Goal: Task Accomplishment & Management: Manage account settings

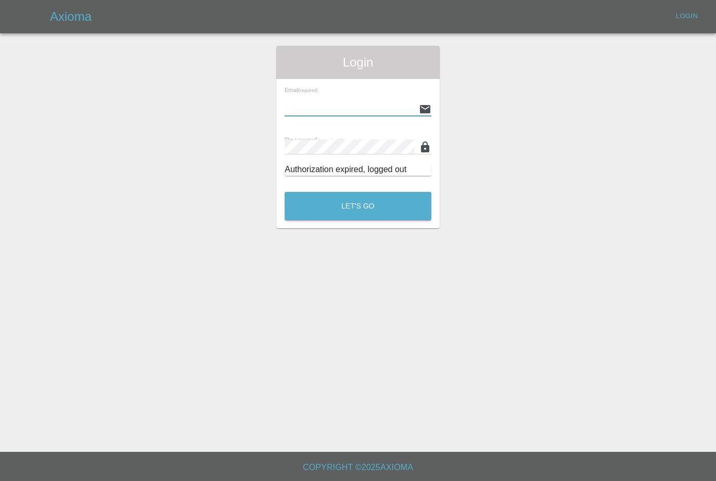
type input "[PERSON_NAME][EMAIL_ADDRESS][PERSON_NAME][DOMAIN_NAME]"
click at [358, 206] on button "Let's Go" at bounding box center [358, 206] width 147 height 29
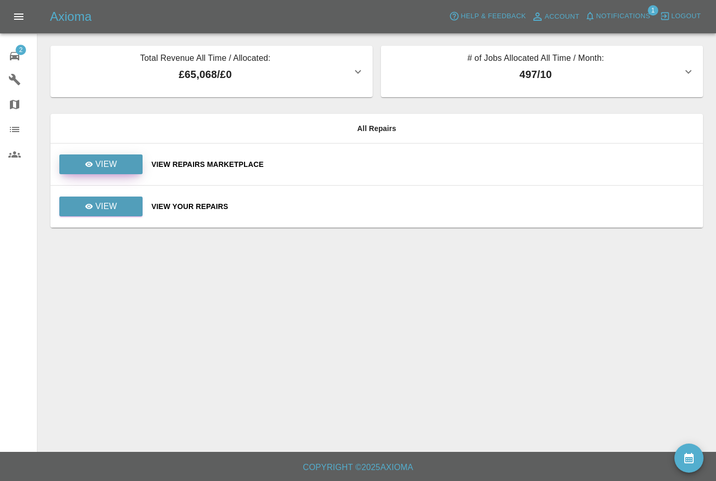
click at [115, 162] on p "View" at bounding box center [106, 164] width 22 height 12
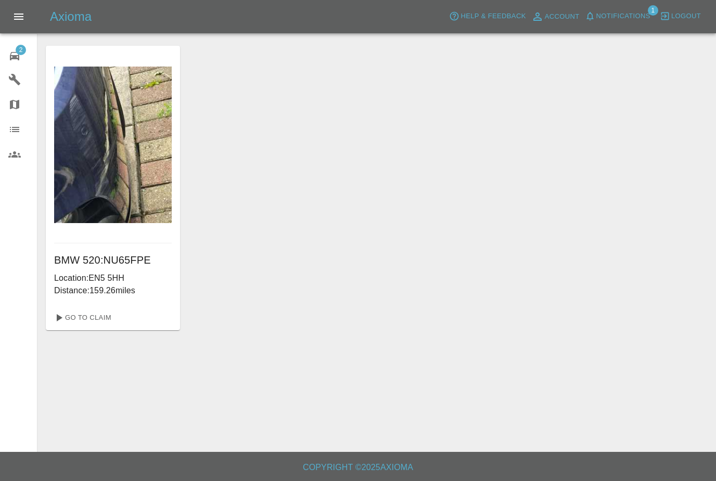
click at [21, 46] on span "2" at bounding box center [21, 50] width 10 height 10
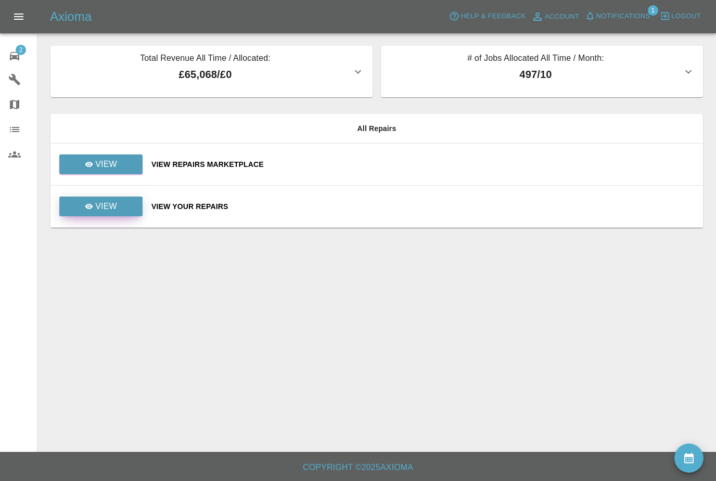
click at [110, 199] on link "View" at bounding box center [100, 207] width 83 height 20
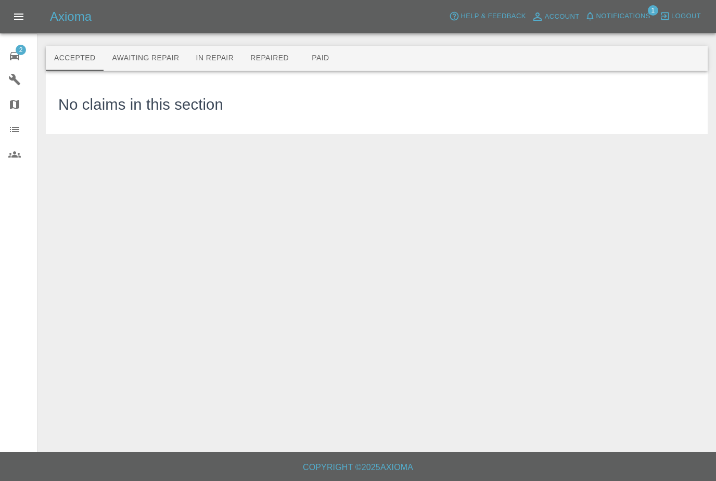
click at [166, 53] on button "Awaiting Repair" at bounding box center [146, 58] width 84 height 25
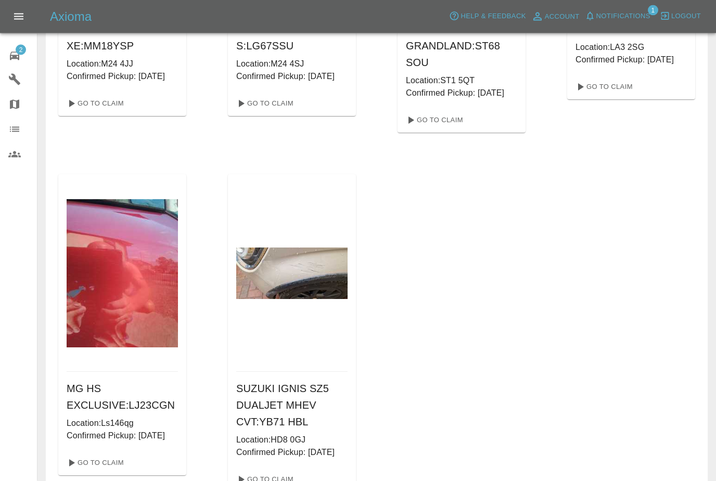
scroll to position [325, 0]
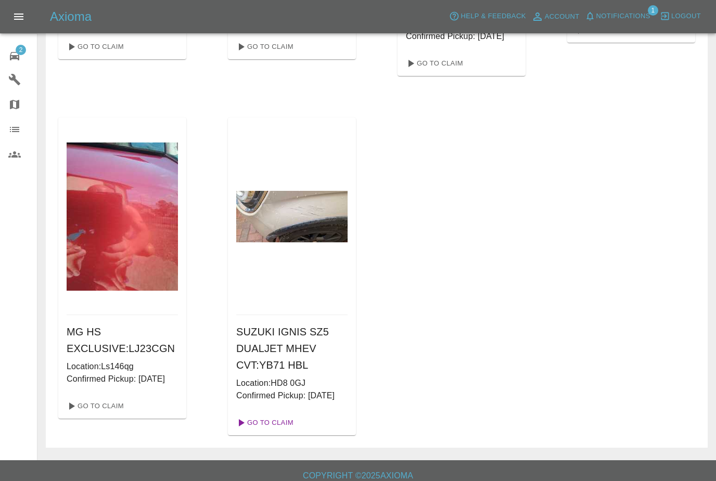
click at [278, 432] on link "Go To Claim" at bounding box center [264, 423] width 64 height 17
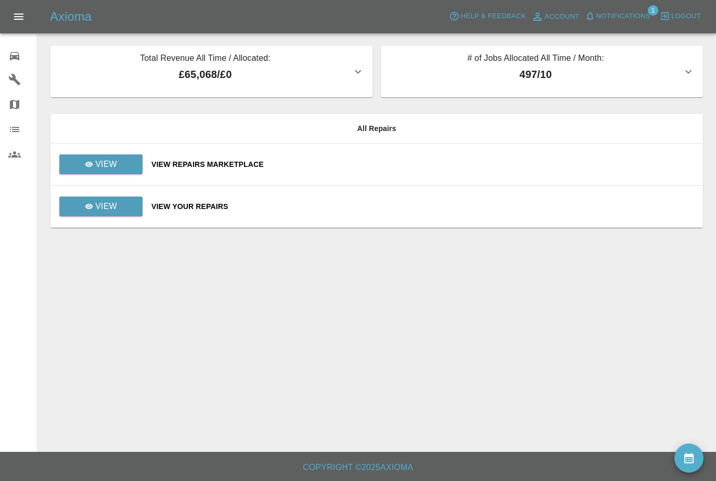
click at [646, 13] on span "Notifications" at bounding box center [624, 16] width 54 height 12
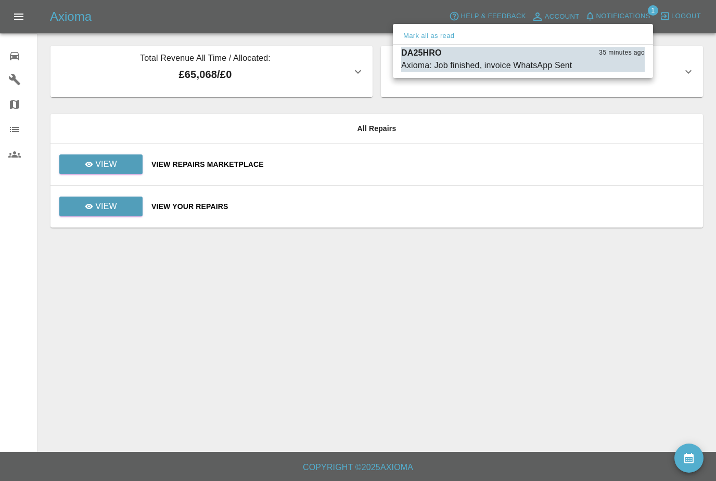
click at [548, 316] on div at bounding box center [358, 240] width 716 height 481
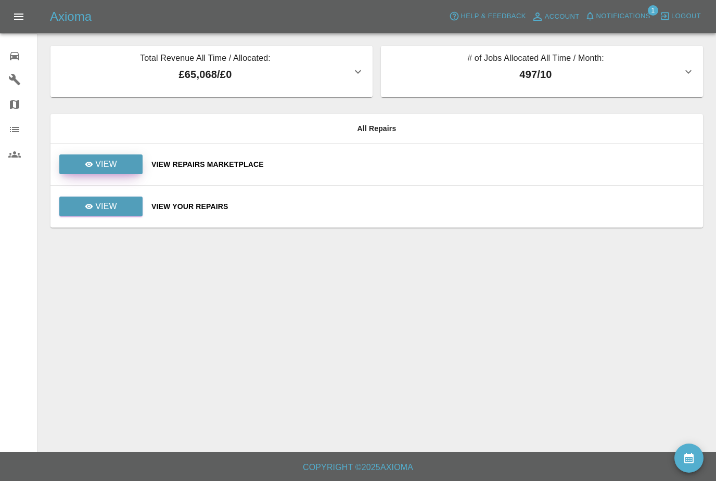
click at [119, 164] on link "View" at bounding box center [100, 165] width 83 height 20
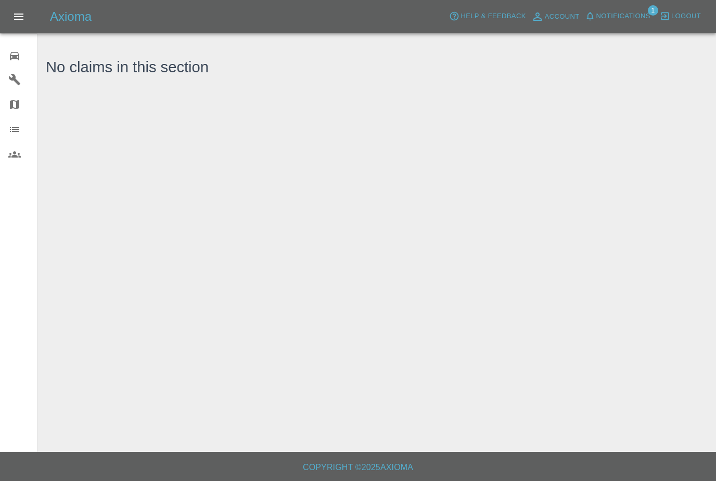
click at [640, 18] on span "Notifications" at bounding box center [624, 16] width 54 height 12
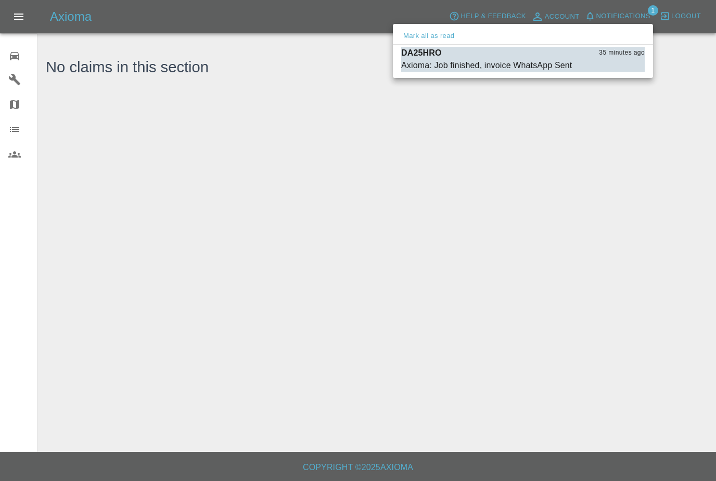
click at [444, 38] on button "Mark all as read" at bounding box center [428, 36] width 55 height 12
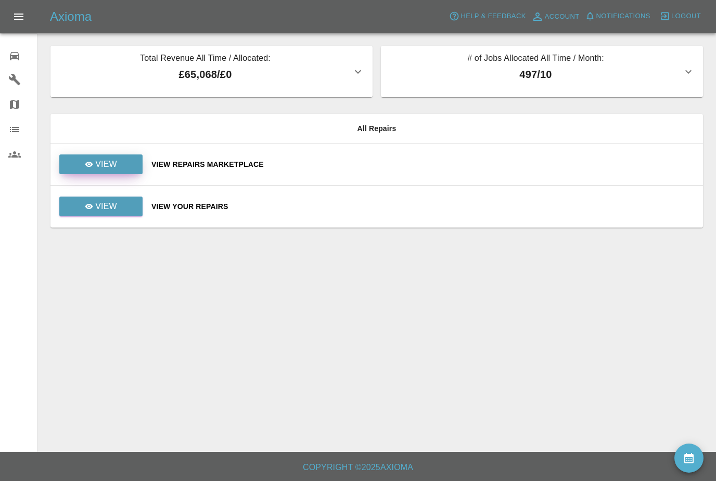
click at [133, 167] on link "View" at bounding box center [100, 165] width 83 height 20
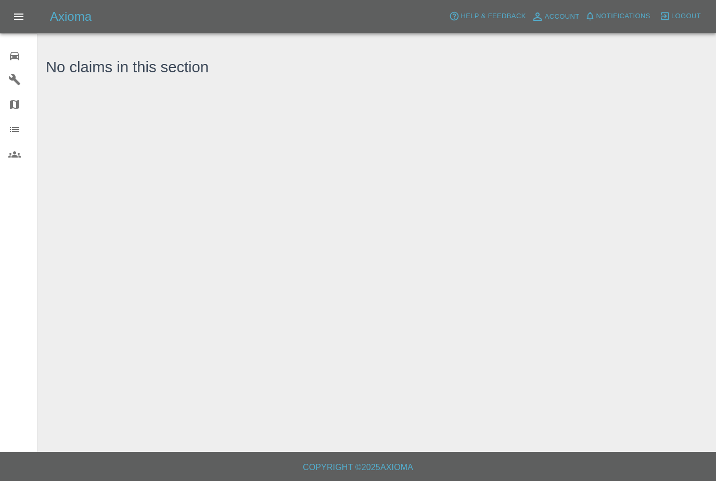
click at [16, 50] on icon at bounding box center [14, 56] width 12 height 12
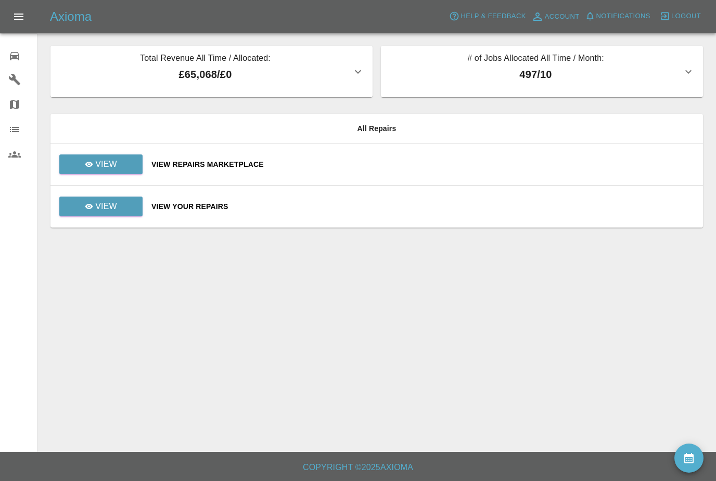
click at [686, 457] on icon "availability" at bounding box center [689, 458] width 9 height 10
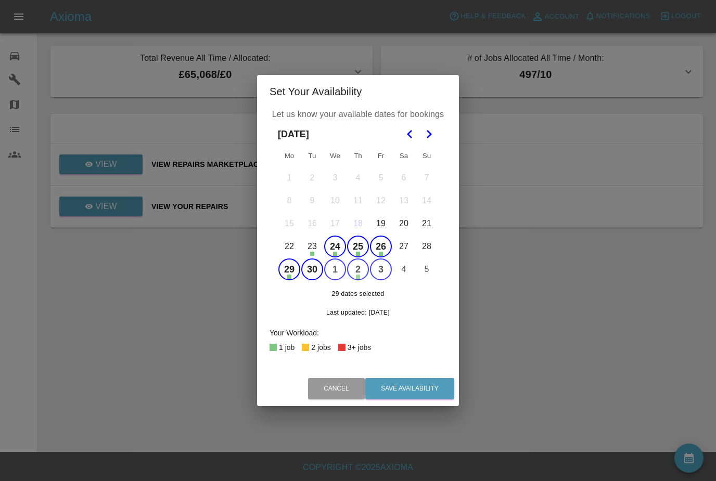
click at [334, 246] on button "24" at bounding box center [335, 247] width 22 height 22
click at [335, 247] on button "24" at bounding box center [335, 247] width 22 height 22
click at [429, 131] on icon "Go to the Next Month" at bounding box center [429, 134] width 12 height 12
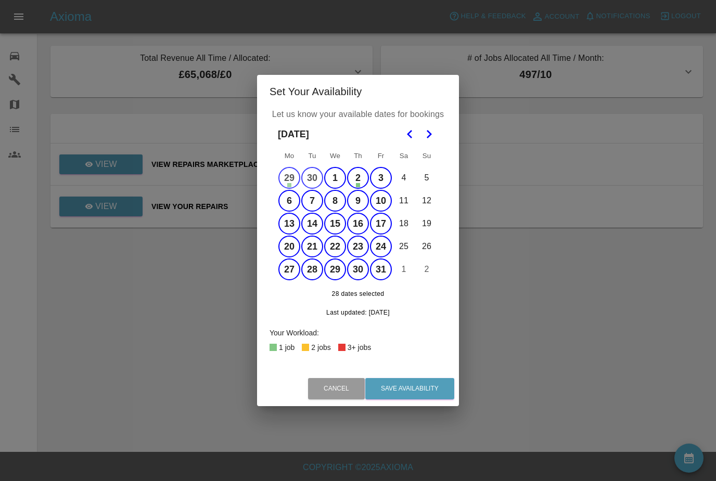
click at [379, 201] on button "10" at bounding box center [381, 201] width 22 height 22
click at [427, 383] on button "Save Availability" at bounding box center [409, 388] width 89 height 21
